Goal: Task Accomplishment & Management: Manage account settings

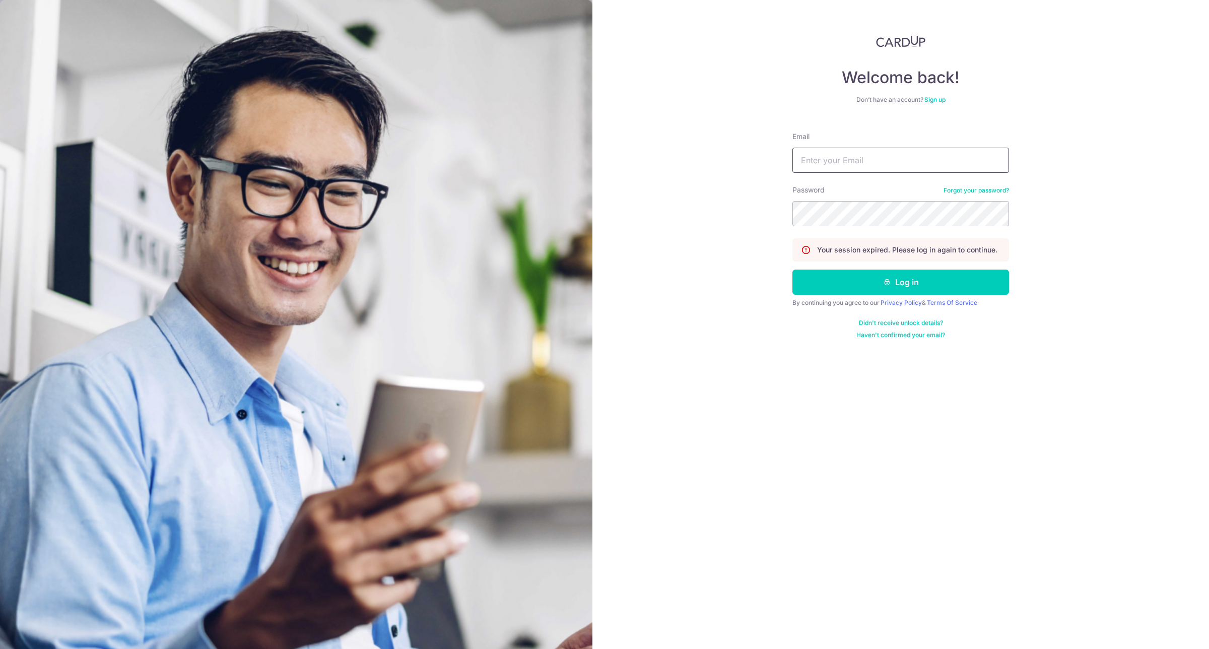
click at [860, 159] on input "Email" at bounding box center [901, 160] width 217 height 25
type input "[EMAIL_ADDRESS][DOMAIN_NAME]"
click at [910, 277] on button "Log in" at bounding box center [901, 282] width 217 height 25
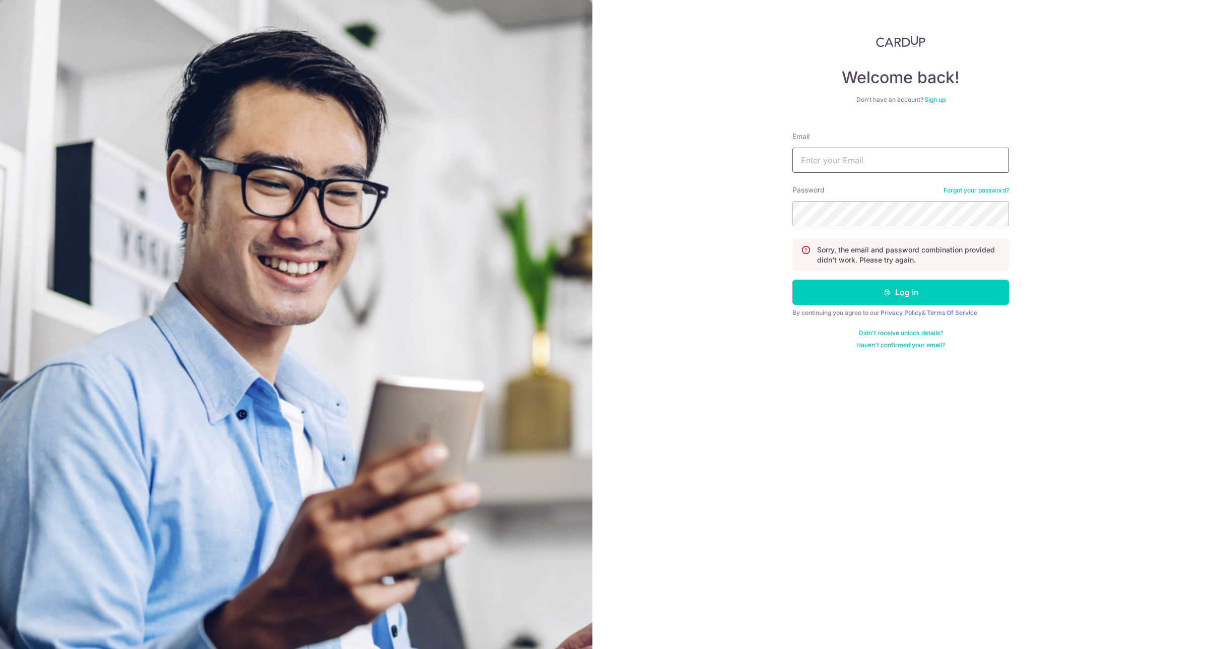
click at [918, 154] on input "Email" at bounding box center [901, 160] width 217 height 25
type input "[EMAIL_ADDRESS][DOMAIN_NAME]"
click at [951, 286] on button "Log in" at bounding box center [901, 292] width 217 height 25
click at [948, 156] on input "Email" at bounding box center [901, 160] width 217 height 25
type input "[EMAIL_ADDRESS][DOMAIN_NAME]"
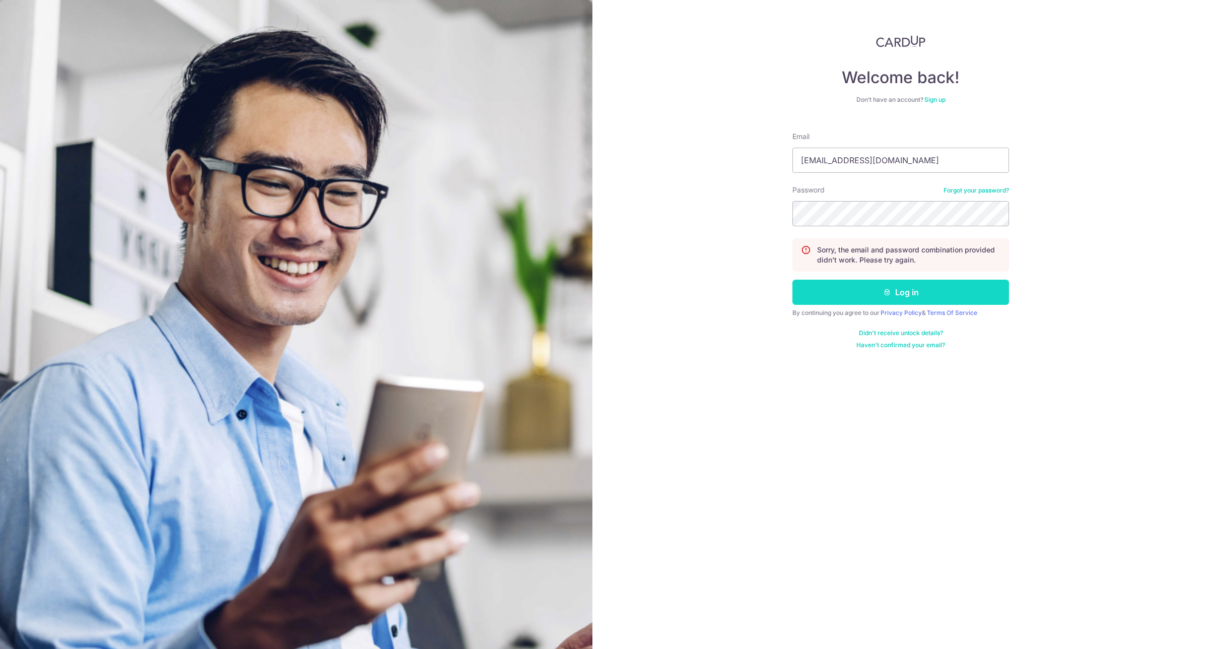
click at [871, 298] on button "Log in" at bounding box center [901, 292] width 217 height 25
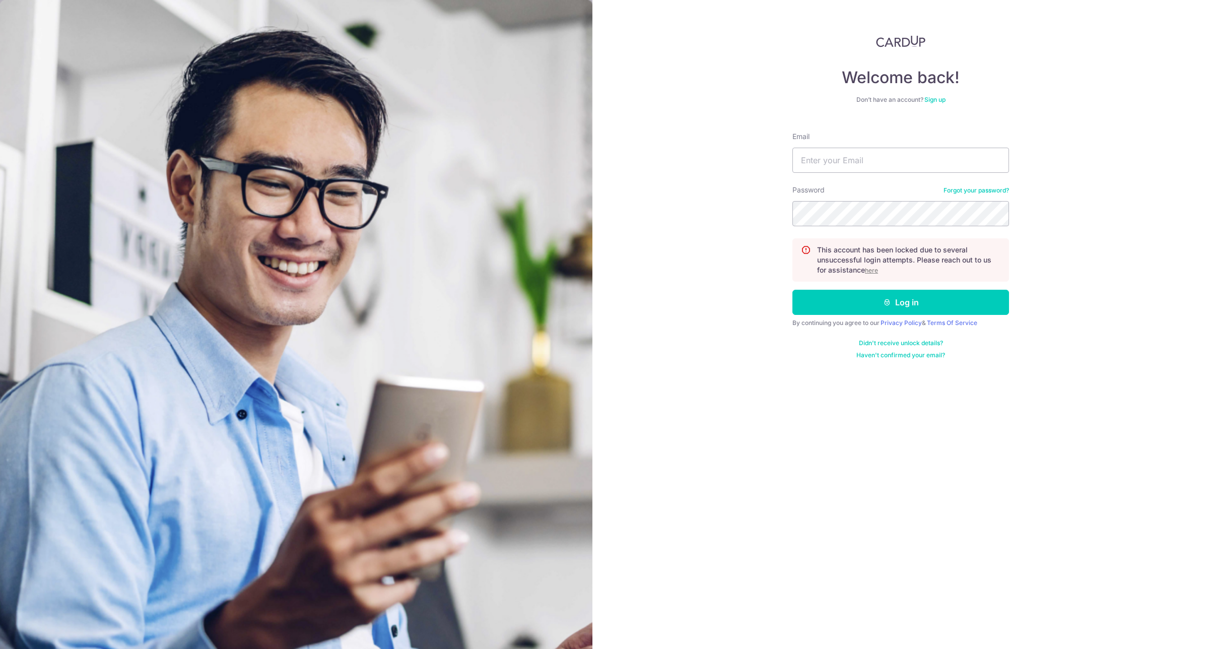
click at [875, 268] on u "here" at bounding box center [871, 271] width 13 height 8
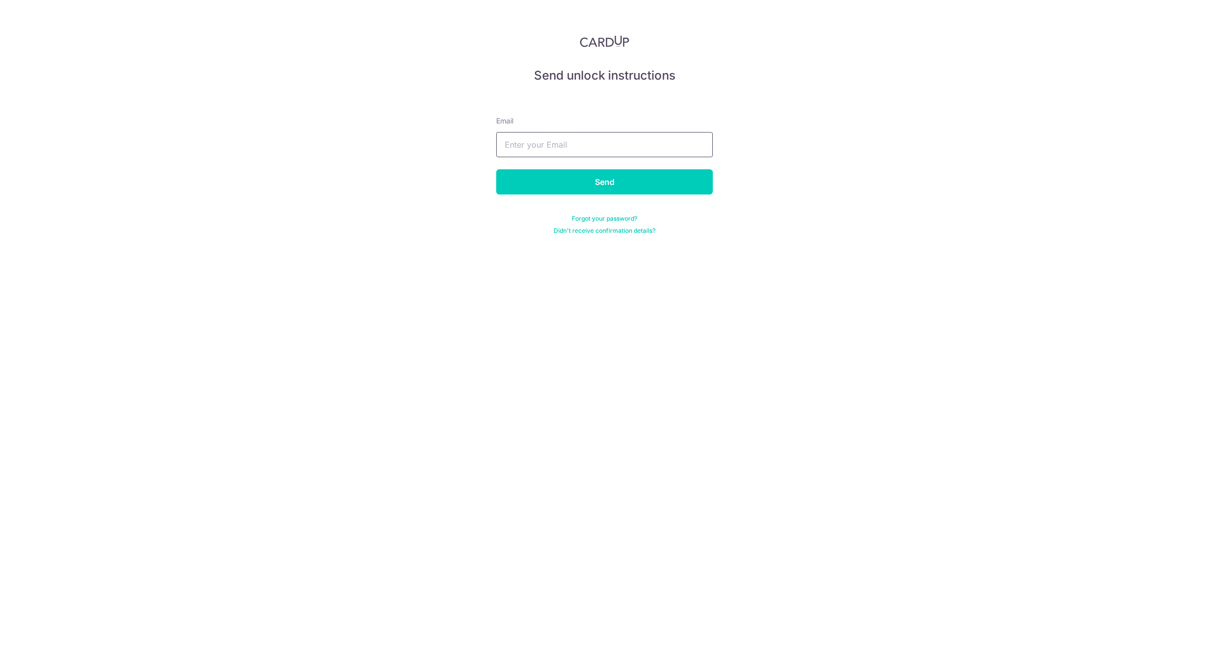
click at [578, 143] on input "text" at bounding box center [604, 144] width 217 height 25
type input "[EMAIL_ADDRESS][DOMAIN_NAME]"
click at [613, 176] on input "Send" at bounding box center [604, 181] width 217 height 25
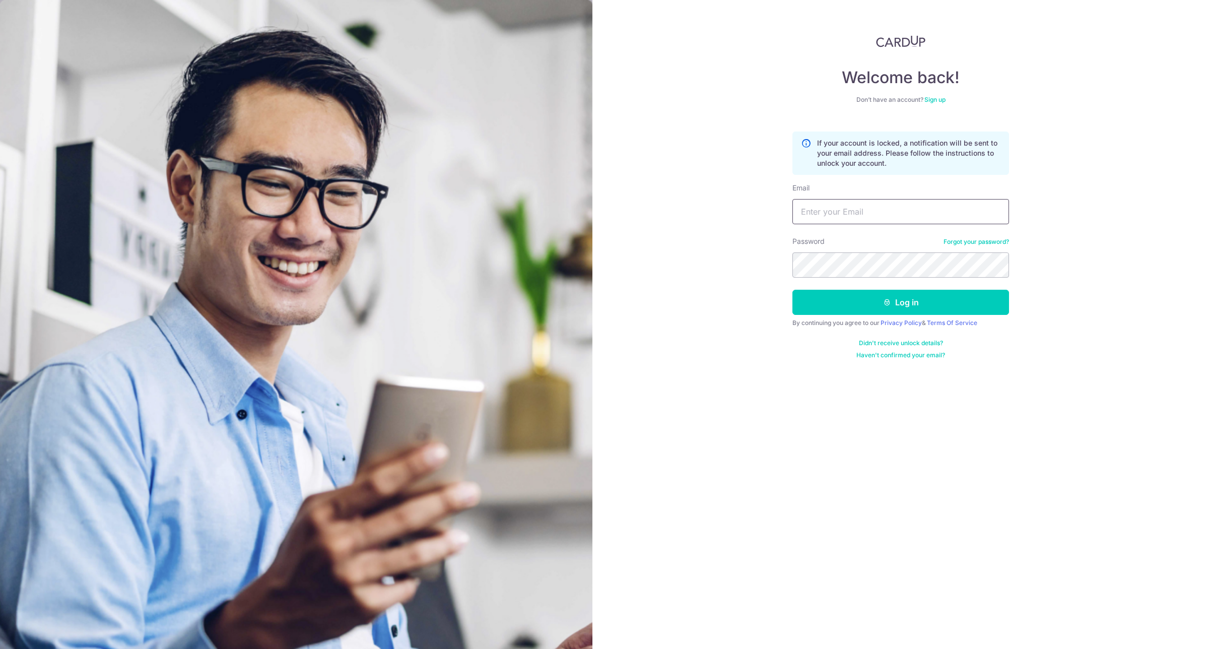
click at [856, 209] on input "Email" at bounding box center [901, 211] width 217 height 25
type input "[EMAIL_ADDRESS][DOMAIN_NAME]"
click at [903, 302] on button "Log in" at bounding box center [901, 302] width 217 height 25
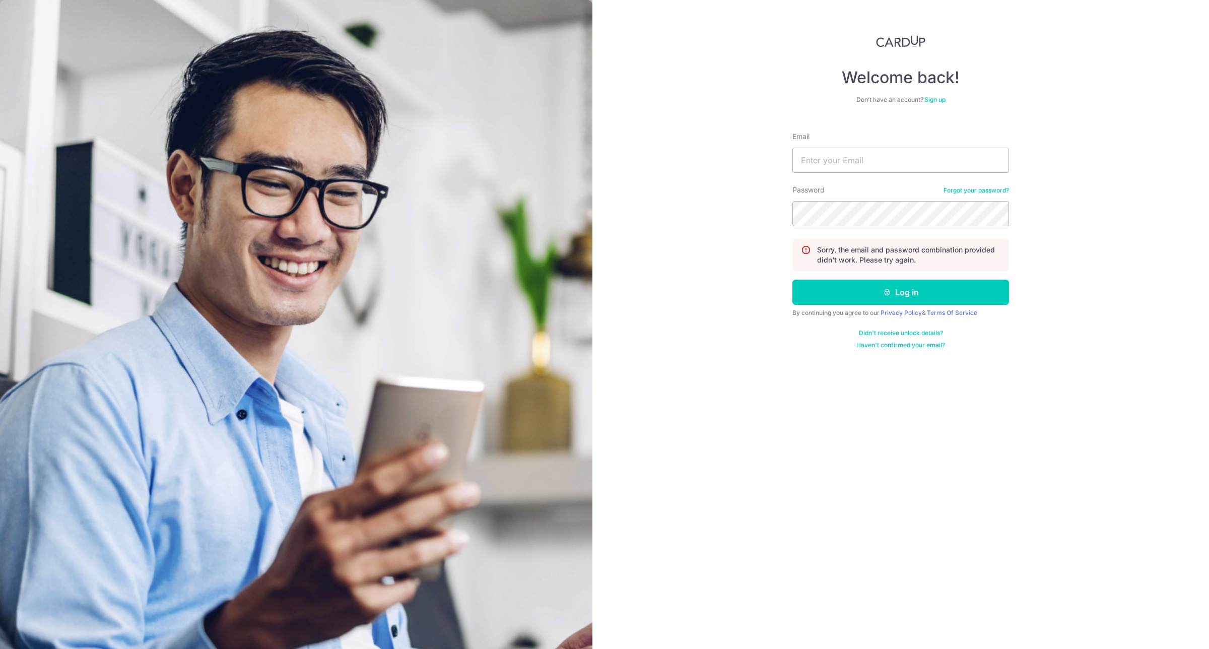
click at [979, 194] on div "Password Forgot your password?" at bounding box center [901, 205] width 217 height 41
click at [983, 189] on link "Forgot your password?" at bounding box center [977, 190] width 66 height 8
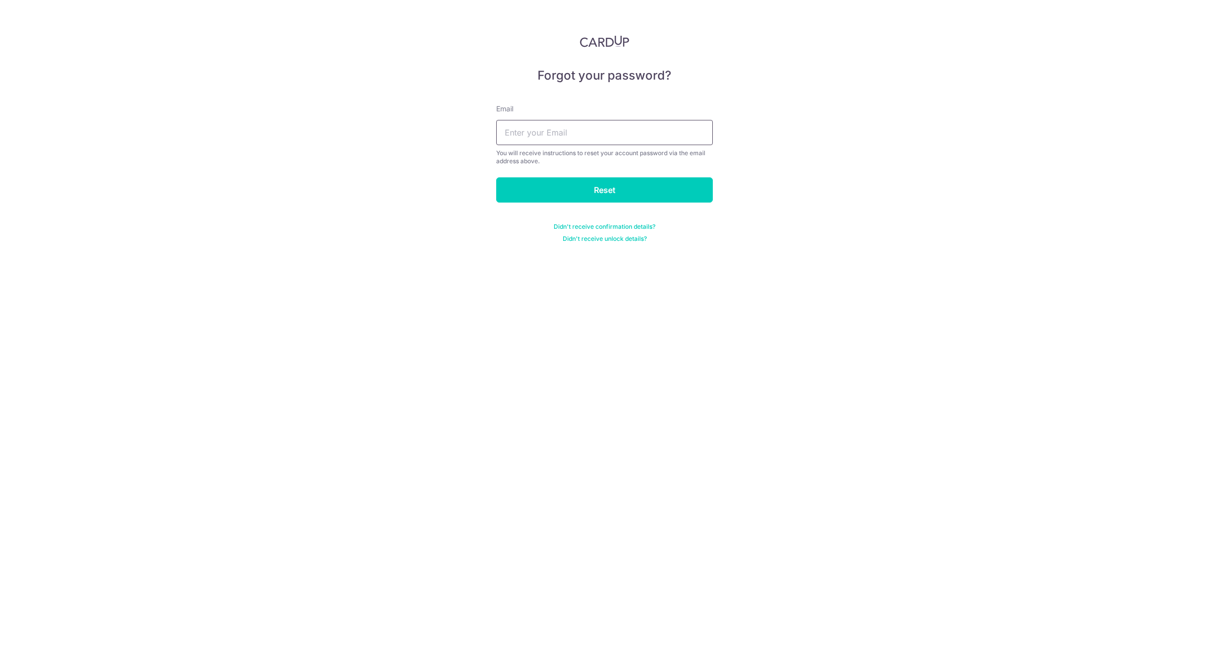
click at [616, 132] on input "text" at bounding box center [604, 132] width 217 height 25
type input "[EMAIL_ADDRESS][DOMAIN_NAME]"
click at [598, 186] on input "Reset" at bounding box center [604, 189] width 217 height 25
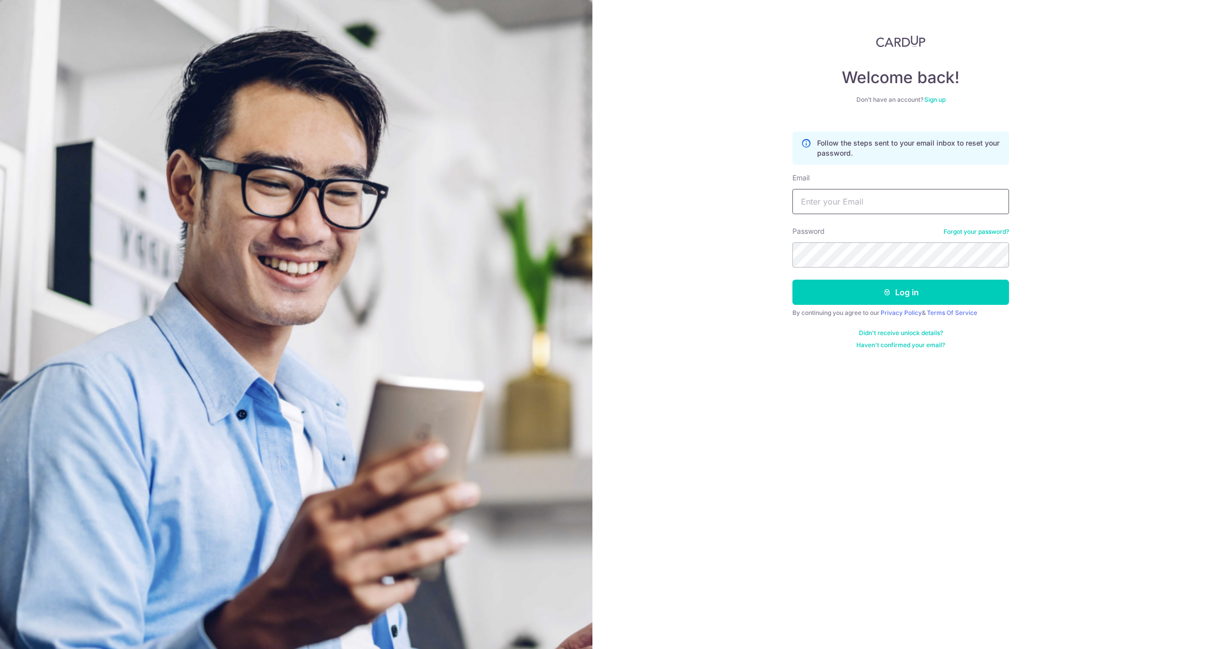
click at [840, 210] on input "Email" at bounding box center [901, 201] width 217 height 25
type input "[EMAIL_ADDRESS][DOMAIN_NAME]"
click at [883, 285] on button "Log in" at bounding box center [901, 292] width 217 height 25
